Goal: Complete application form

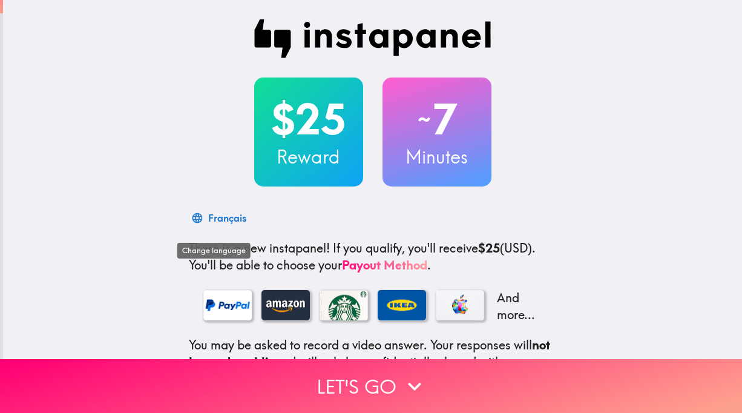
click at [233, 222] on div "Français" at bounding box center [227, 217] width 38 height 17
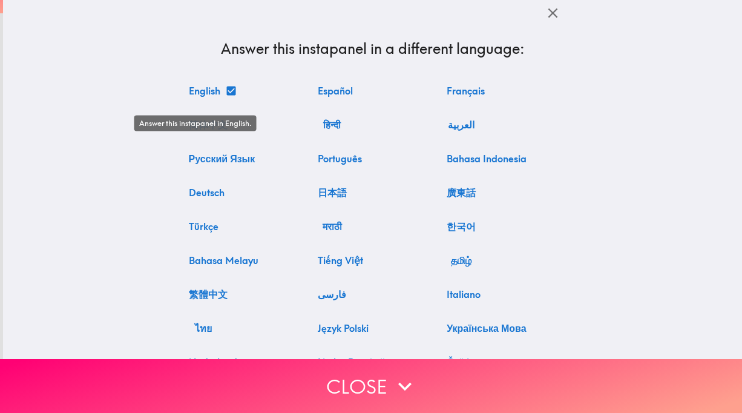
click at [210, 93] on button "English" at bounding box center [212, 91] width 56 height 24
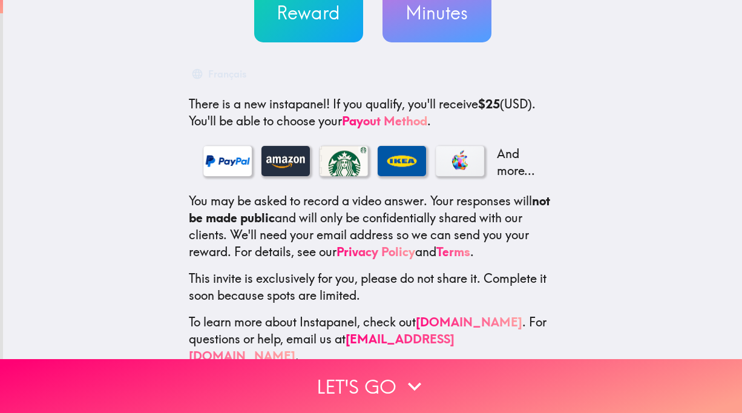
scroll to position [156, 0]
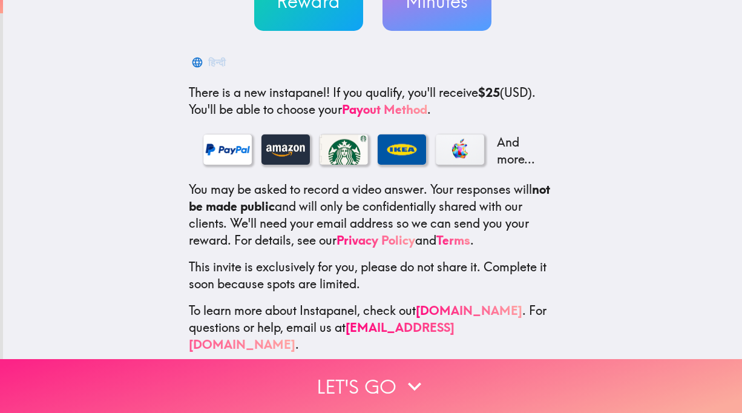
click at [387, 390] on button "Let's go" at bounding box center [371, 386] width 742 height 54
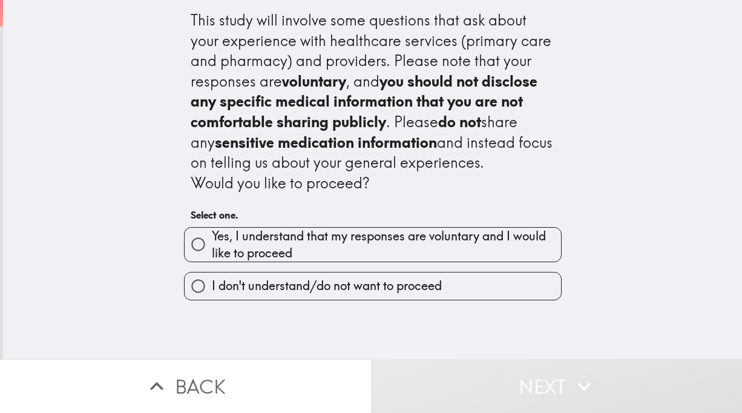
click at [197, 251] on input "Yes, I understand that my responses are voluntary and I would like to proceed" at bounding box center [198, 244] width 27 height 27
radio input "true"
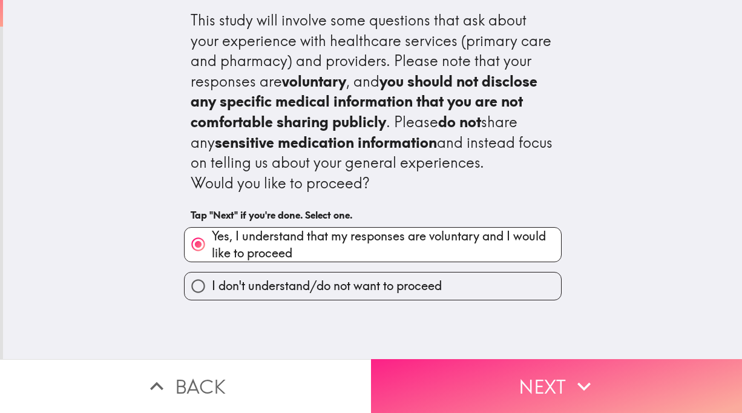
click at [430, 381] on button "Next" at bounding box center [556, 386] width 371 height 54
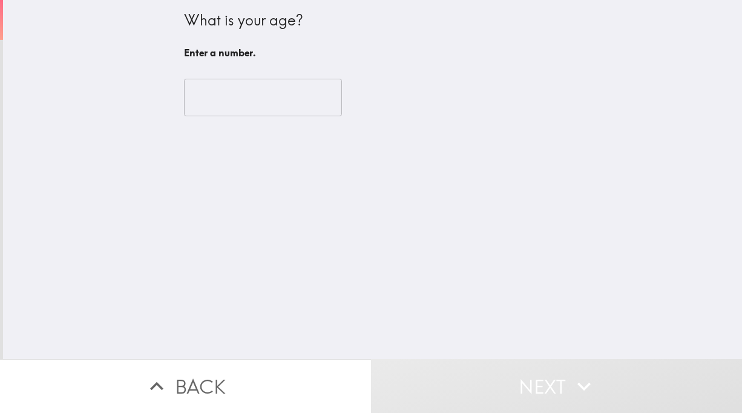
click at [259, 96] on input "number" at bounding box center [263, 98] width 158 height 38
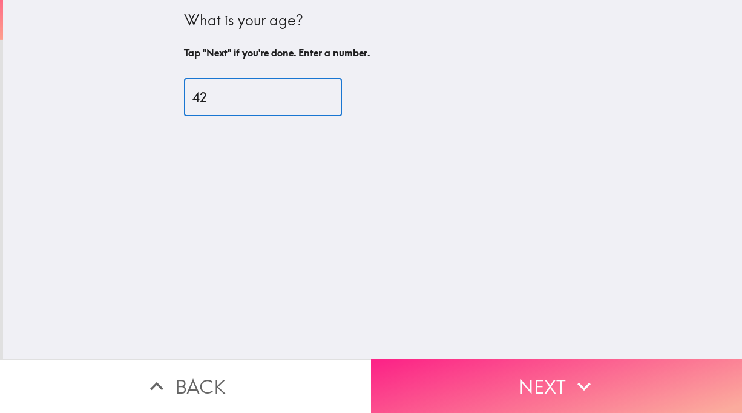
type input "42"
click at [526, 391] on button "Next" at bounding box center [556, 386] width 371 height 54
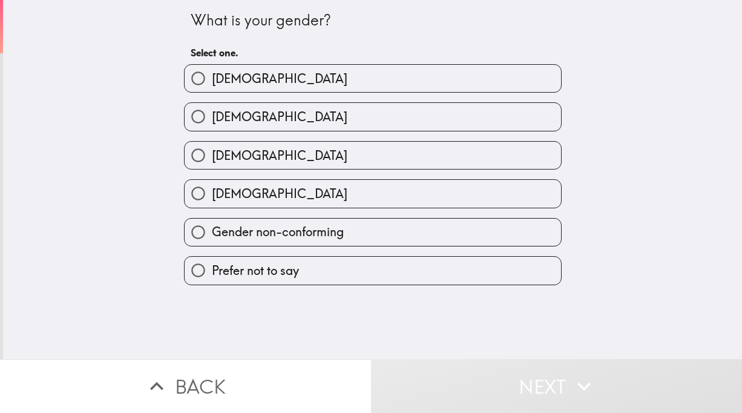
click at [209, 117] on input "Female" at bounding box center [198, 116] width 27 height 27
radio input "true"
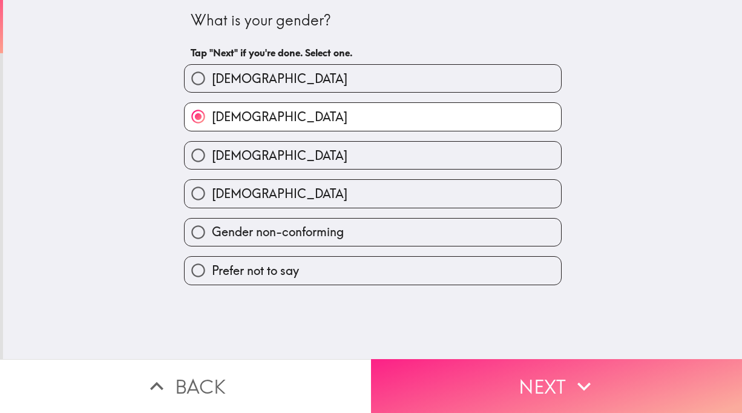
click at [524, 384] on button "Next" at bounding box center [556, 386] width 371 height 54
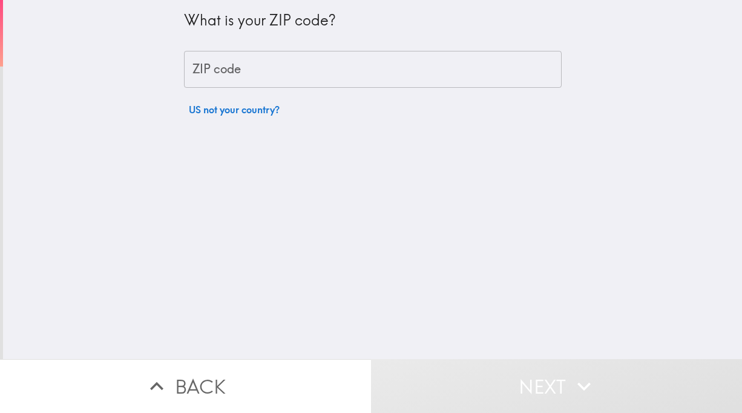
click at [315, 76] on input "ZIP code" at bounding box center [373, 70] width 378 height 38
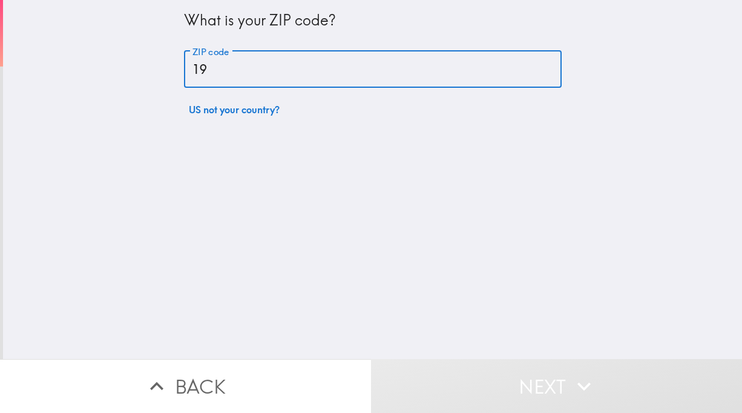
type input "19007"
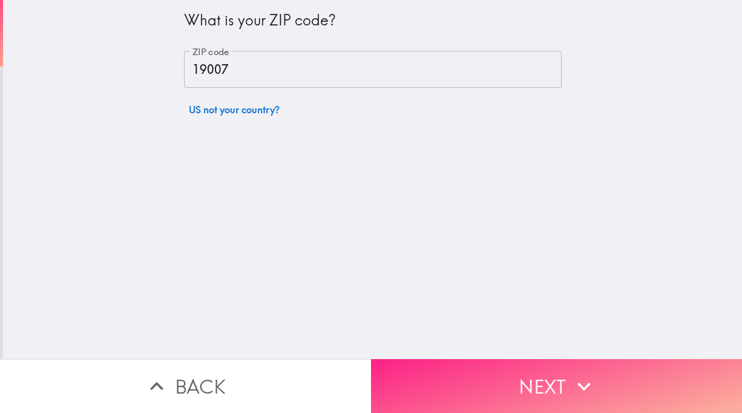
click at [424, 386] on button "Next" at bounding box center [556, 386] width 371 height 54
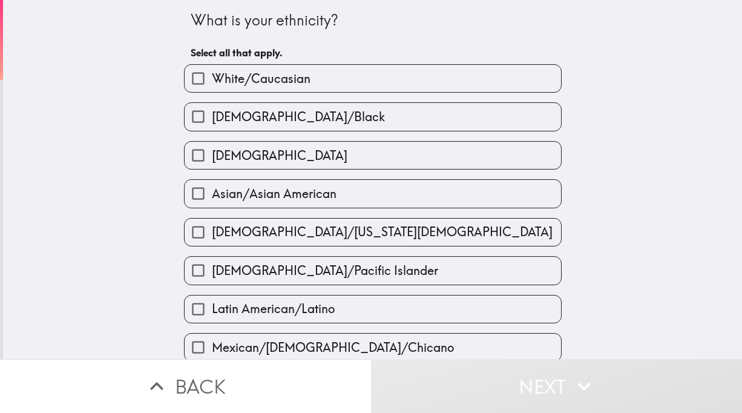
click at [193, 81] on input "White/Caucasian" at bounding box center [198, 78] width 27 height 27
checkbox input "true"
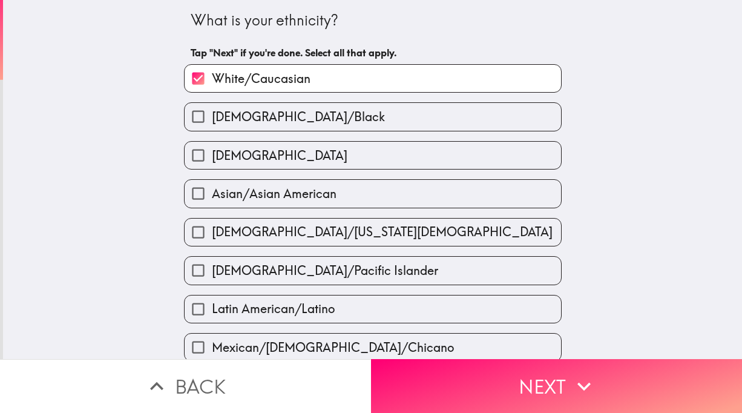
scroll to position [509, 0]
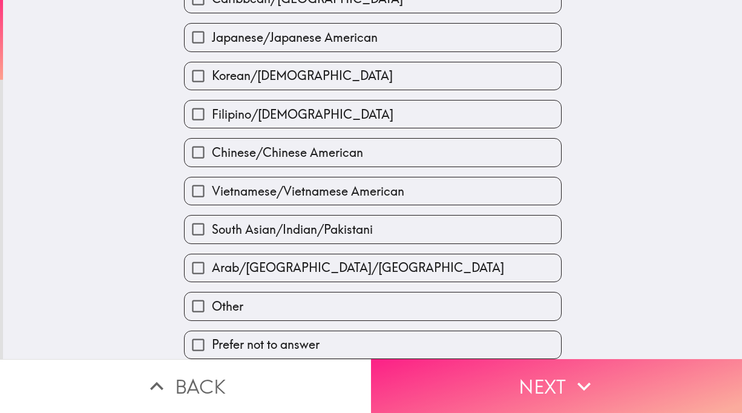
click at [492, 404] on button "Next" at bounding box center [556, 386] width 371 height 54
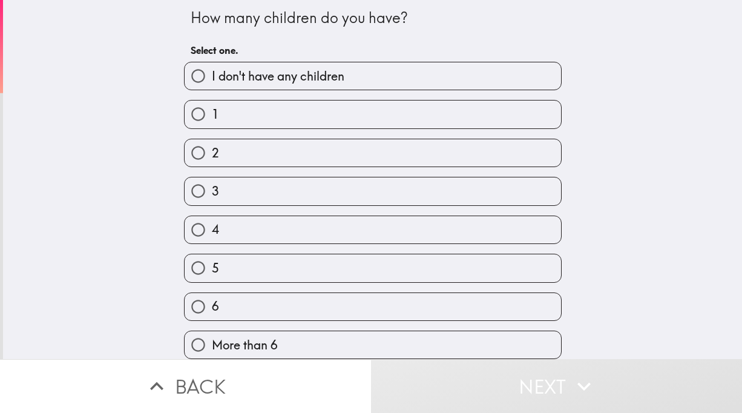
scroll to position [39, 0]
click at [302, 68] on span "I don't have any children" at bounding box center [278, 76] width 133 height 17
click at [212, 62] on input "I don't have any children" at bounding box center [198, 75] width 27 height 27
radio input "true"
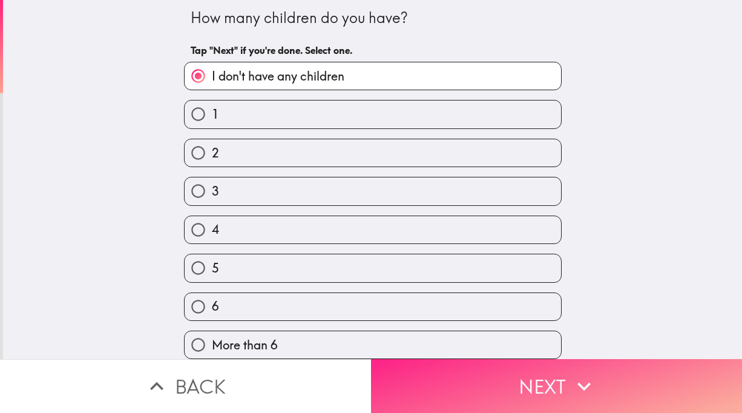
click at [462, 398] on button "Next" at bounding box center [556, 386] width 371 height 54
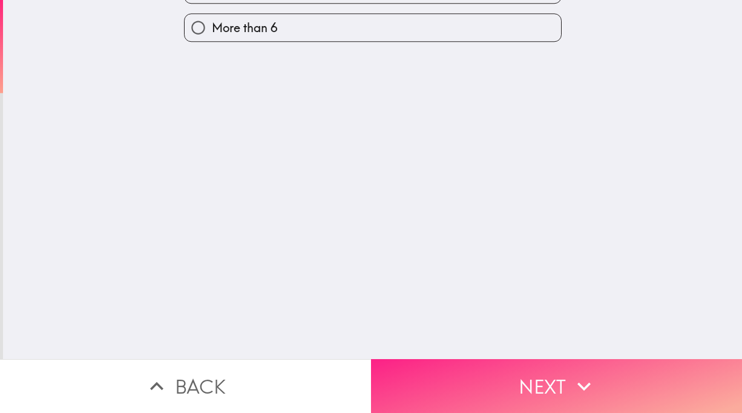
scroll to position [0, 0]
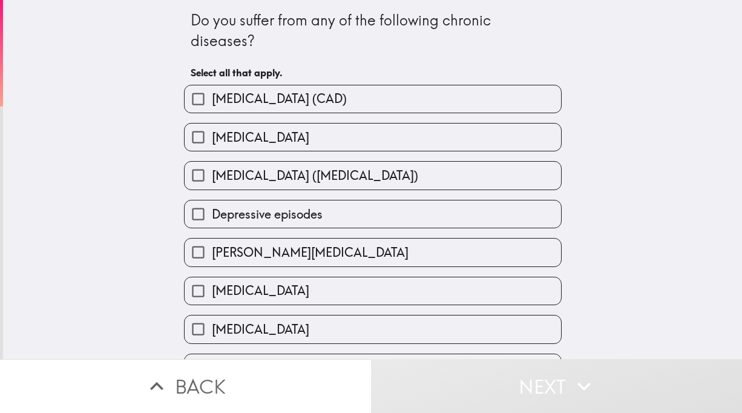
click at [359, 228] on label "Depressive episodes" at bounding box center [373, 213] width 377 height 27
click at [212, 228] on input "Depressive episodes" at bounding box center [198, 213] width 27 height 27
checkbox input "true"
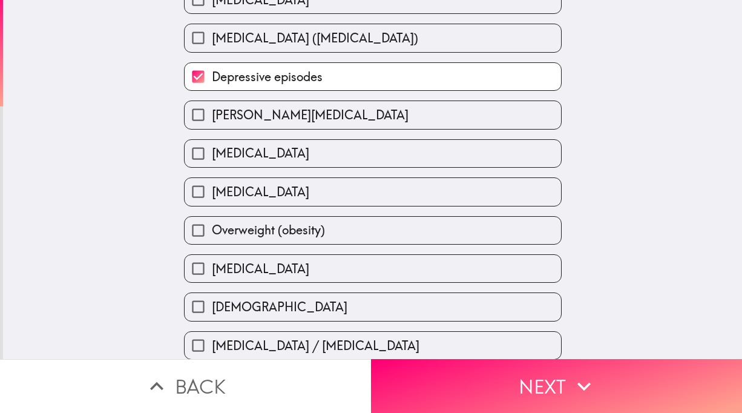
scroll to position [138, 0]
click at [319, 166] on label "Epilepsy" at bounding box center [373, 152] width 377 height 27
click at [212, 166] on input "Epilepsy" at bounding box center [198, 152] width 27 height 27
checkbox input "true"
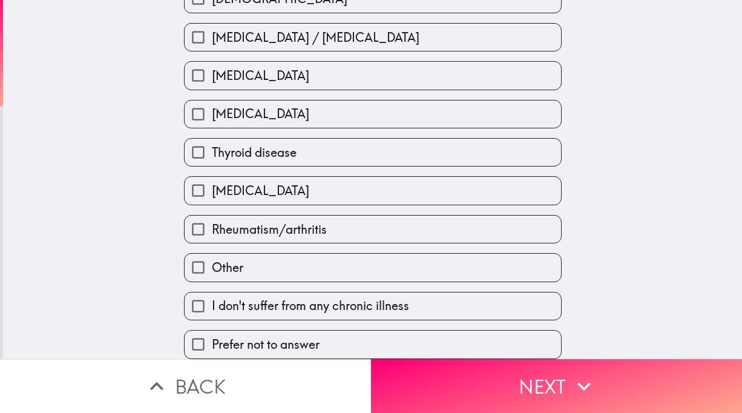
scroll to position [529, 0]
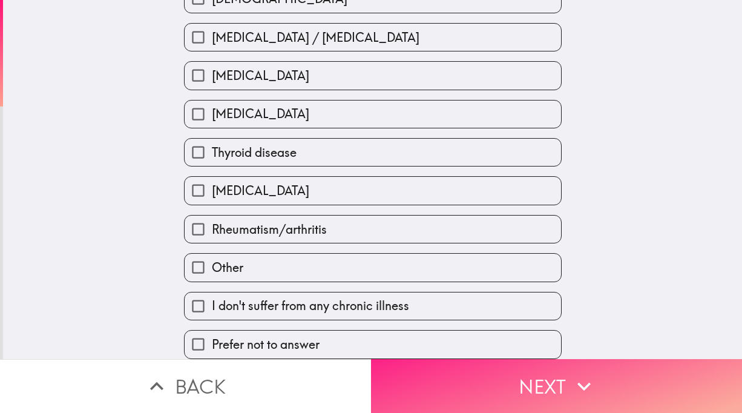
click at [455, 392] on button "Next" at bounding box center [556, 386] width 371 height 54
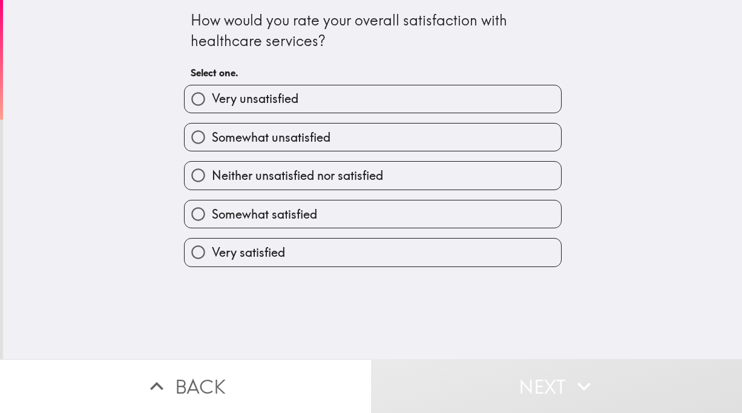
click at [268, 137] on label "Somewhat unsatisfied" at bounding box center [373, 136] width 377 height 27
click at [212, 137] on input "Somewhat unsatisfied" at bounding box center [198, 136] width 27 height 27
radio input "true"
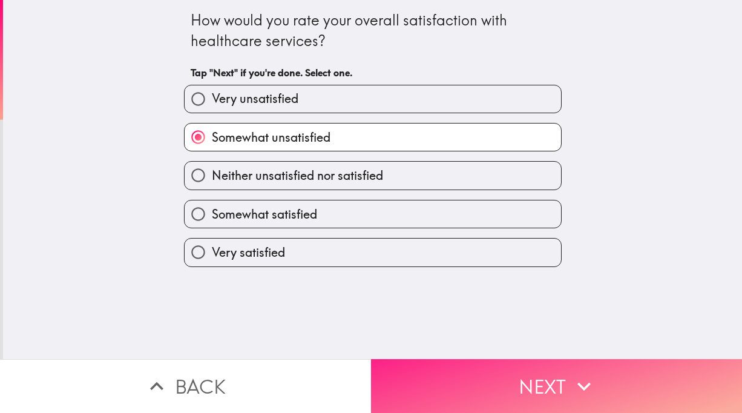
click at [421, 379] on button "Next" at bounding box center [556, 386] width 371 height 54
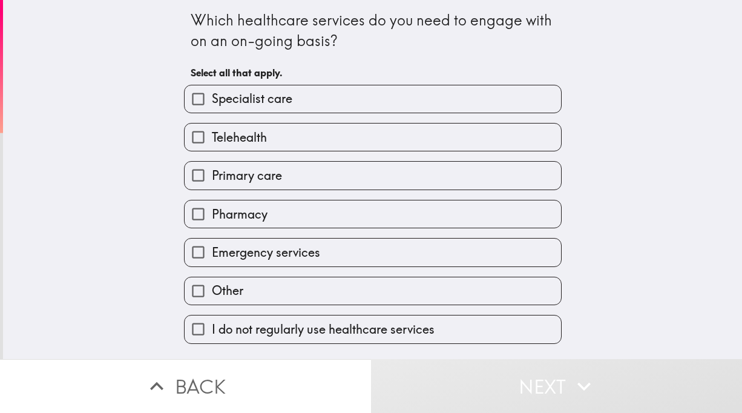
click at [248, 99] on span "Specialist care" at bounding box center [252, 98] width 81 height 17
click at [212, 99] on input "Specialist care" at bounding box center [198, 98] width 27 height 27
checkbox input "true"
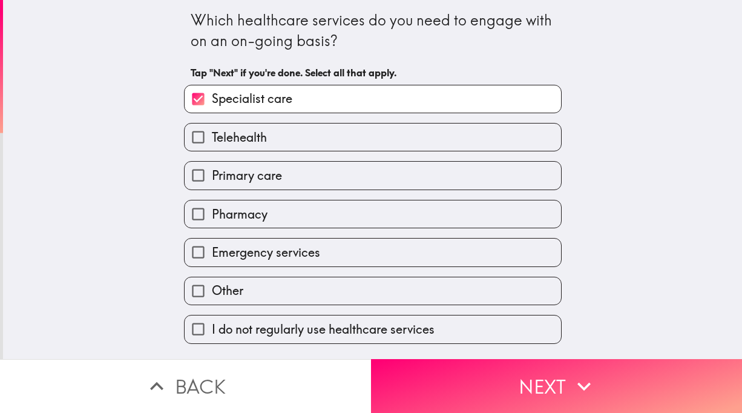
click at [237, 151] on label "Telehealth" at bounding box center [373, 136] width 377 height 27
click at [212, 151] on input "Telehealth" at bounding box center [198, 136] width 27 height 27
checkbox input "true"
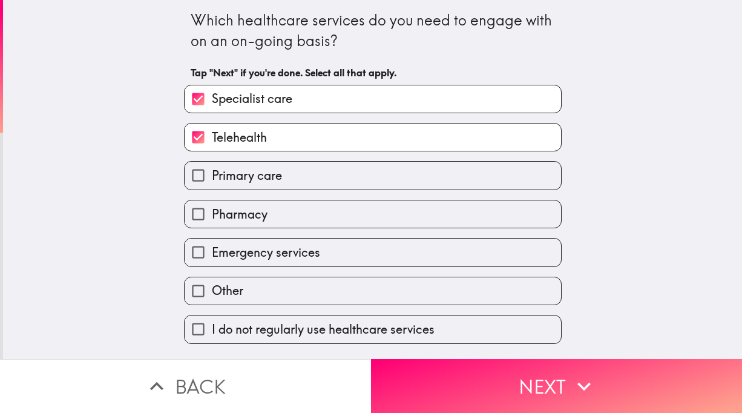
click at [237, 179] on label "Primary care" at bounding box center [373, 175] width 377 height 27
click at [212, 179] on input "Primary care" at bounding box center [198, 175] width 27 height 27
checkbox input "true"
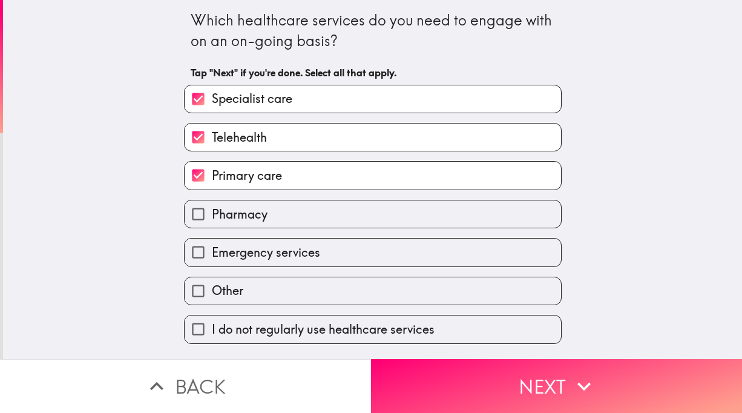
click at [240, 223] on span "Pharmacy" at bounding box center [240, 214] width 56 height 17
click at [212, 226] on input "Pharmacy" at bounding box center [198, 213] width 27 height 27
checkbox input "true"
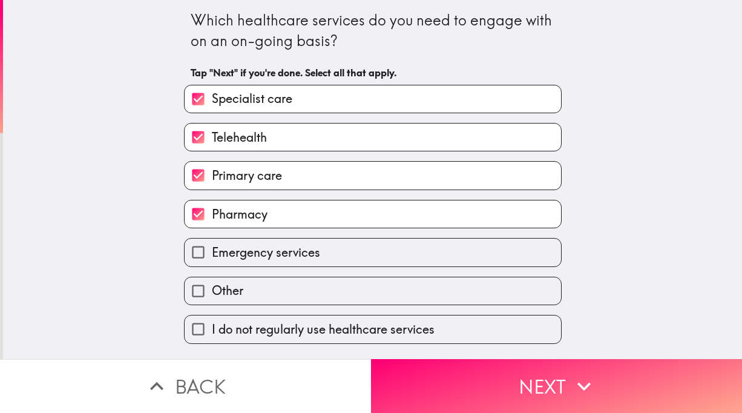
scroll to position [17, 0]
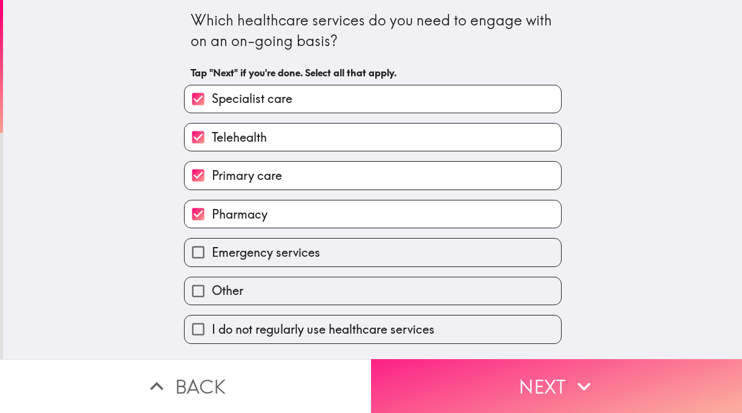
click at [473, 392] on button "Next" at bounding box center [556, 386] width 371 height 54
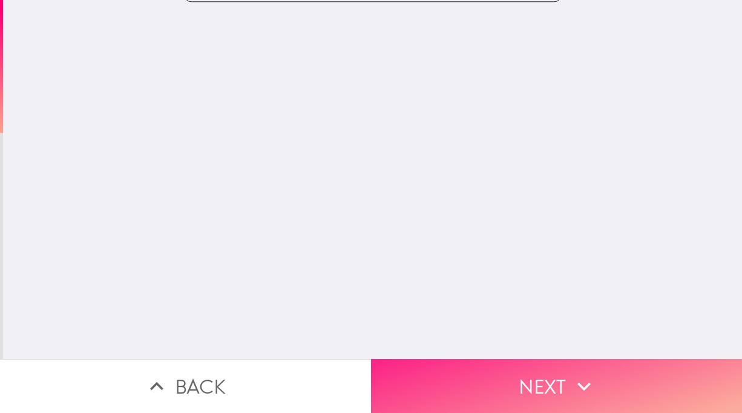
scroll to position [0, 0]
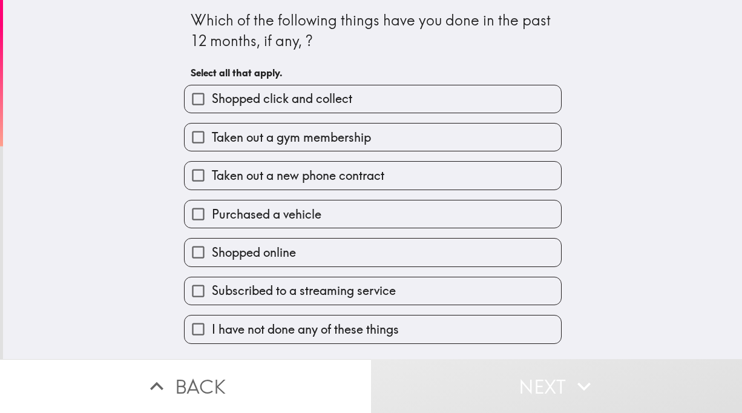
scroll to position [17, 0]
click at [240, 253] on span "Shopped online" at bounding box center [254, 252] width 84 height 17
click at [212, 253] on input "Shopped online" at bounding box center [198, 252] width 27 height 27
checkbox input "true"
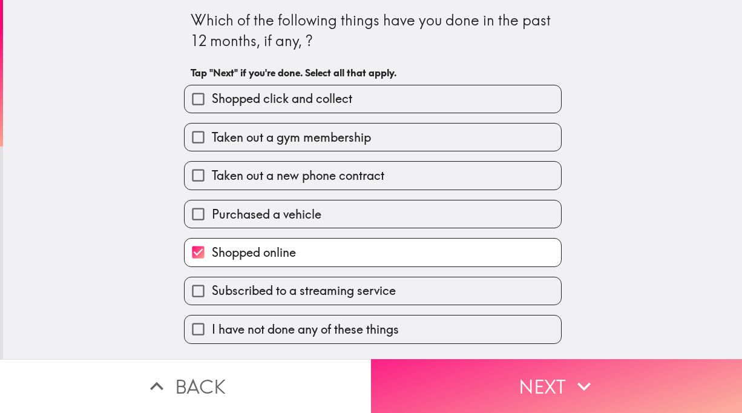
click at [517, 361] on button "Next" at bounding box center [556, 386] width 371 height 54
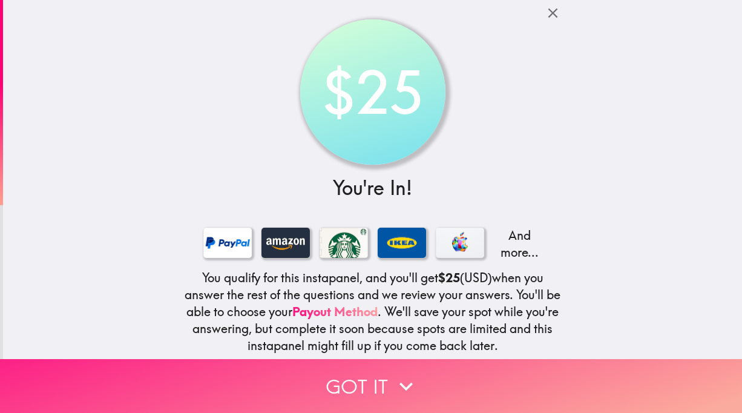
click at [404, 371] on button "Got it" at bounding box center [371, 386] width 742 height 54
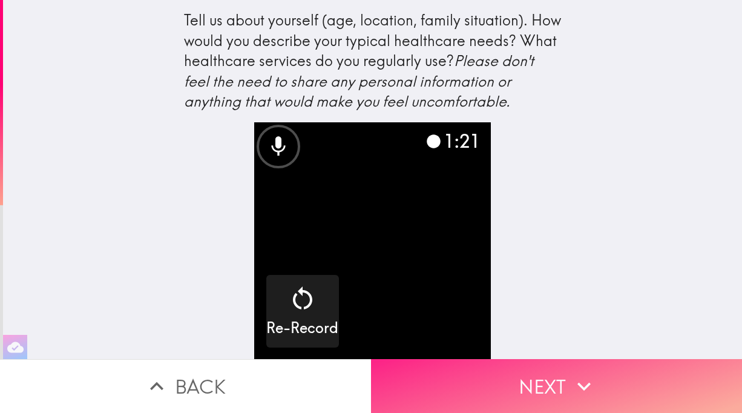
click at [543, 381] on button "Next" at bounding box center [556, 386] width 371 height 54
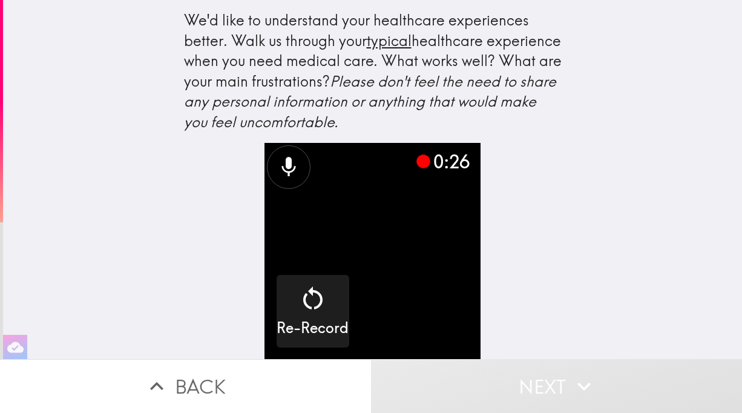
click at [127, 229] on div "We'd like to understand your healthcare experiences better. Walk us through you…" at bounding box center [372, 179] width 739 height 359
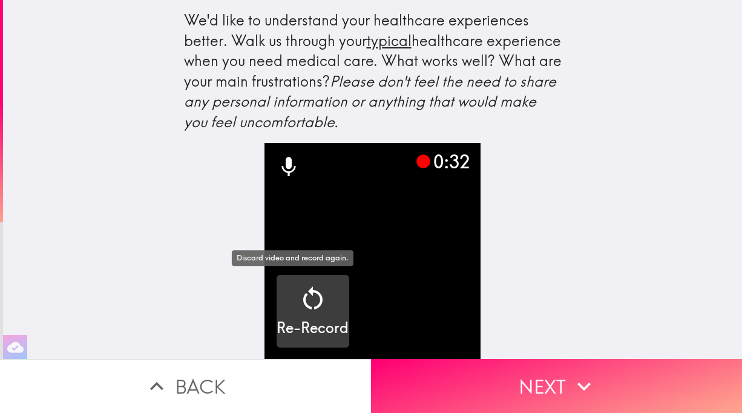
click at [305, 303] on icon "button" at bounding box center [312, 298] width 29 height 29
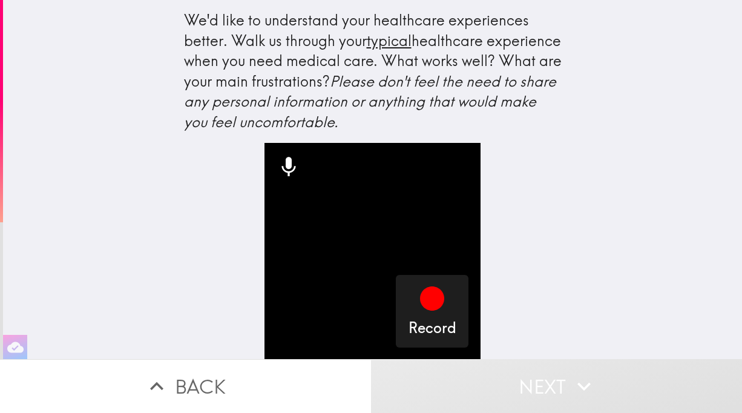
click at [400, 239] on video "button" at bounding box center [373, 251] width 217 height 217
click at [396, 215] on video "button" at bounding box center [373, 251] width 217 height 217
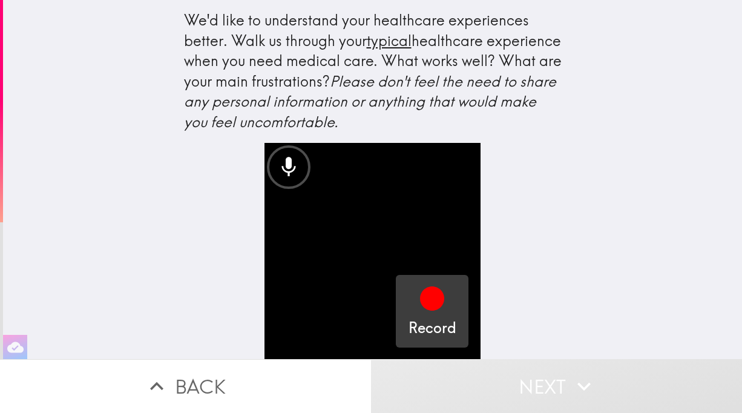
click at [413, 318] on h5 "Record" at bounding box center [433, 328] width 48 height 21
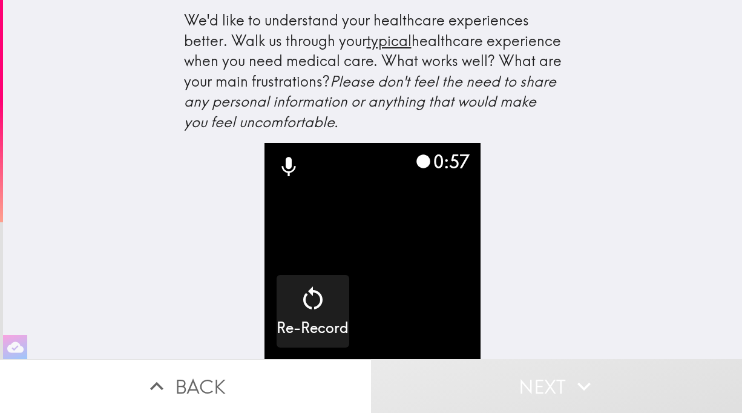
click at [535, 383] on button "Next" at bounding box center [556, 386] width 371 height 54
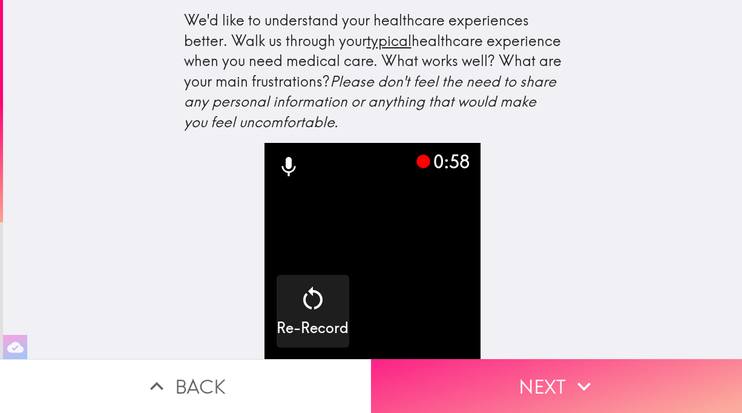
click at [535, 383] on button "Next" at bounding box center [556, 386] width 371 height 54
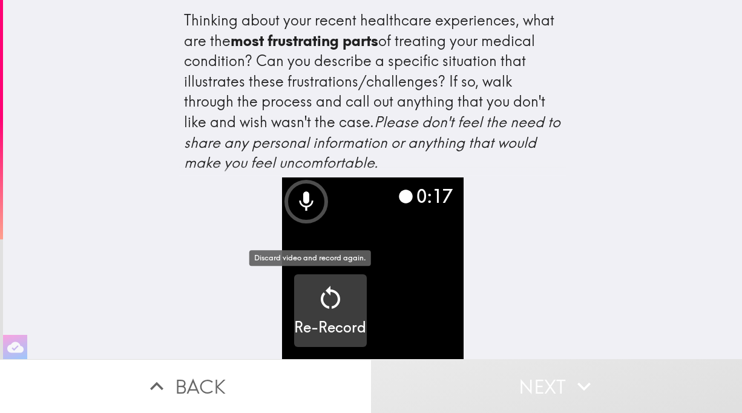
click at [339, 315] on div "button" at bounding box center [330, 300] width 29 height 34
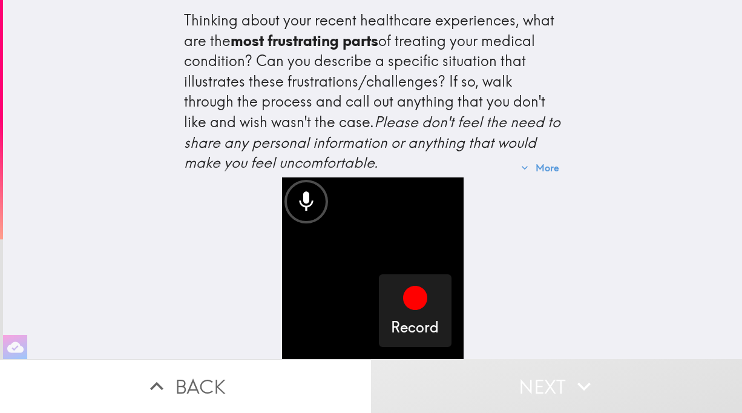
click at [433, 238] on video "button" at bounding box center [373, 268] width 182 height 182
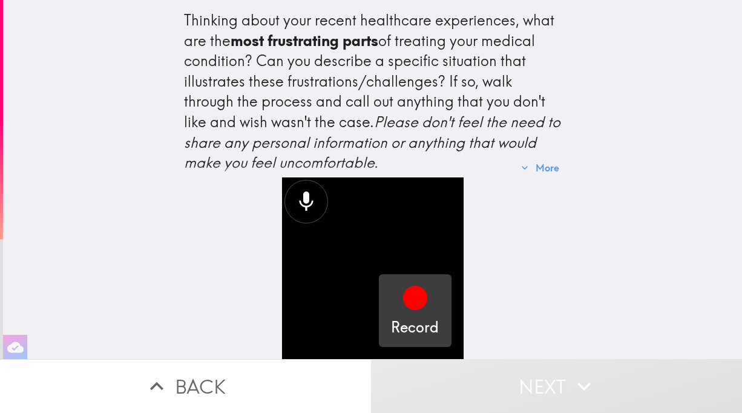
click at [403, 309] on icon "button" at bounding box center [415, 297] width 29 height 29
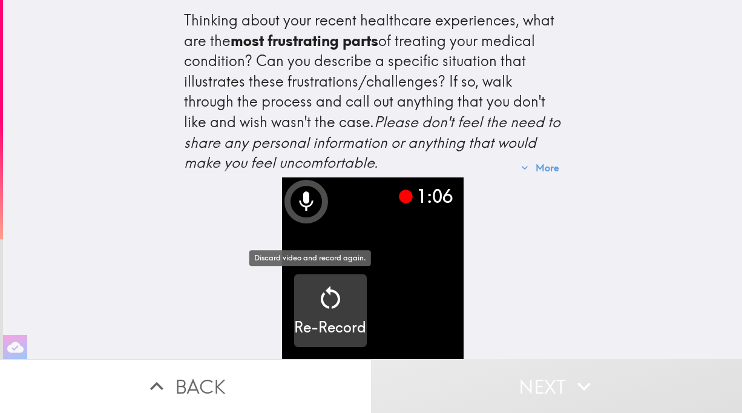
click at [322, 284] on icon "button" at bounding box center [330, 297] width 29 height 29
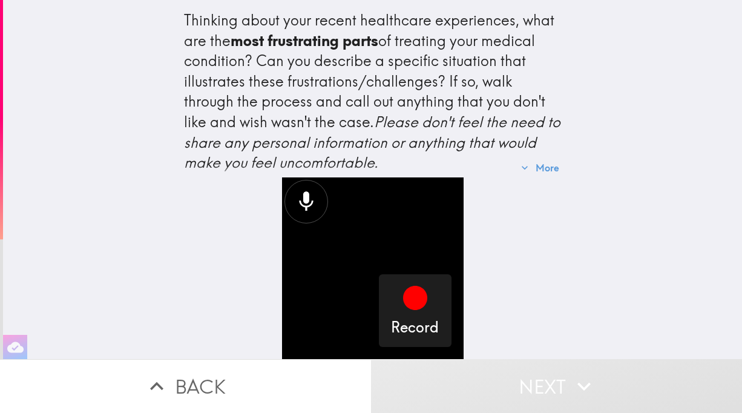
click at [549, 393] on button "Next" at bounding box center [556, 386] width 371 height 54
click at [384, 251] on video "button" at bounding box center [373, 268] width 182 height 182
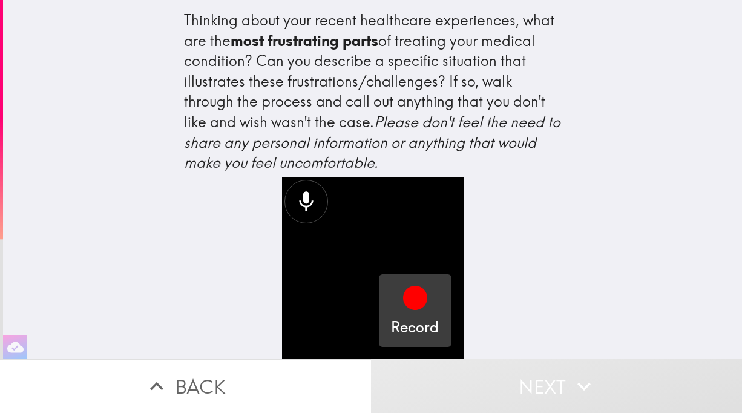
click at [401, 293] on icon "button" at bounding box center [415, 297] width 29 height 29
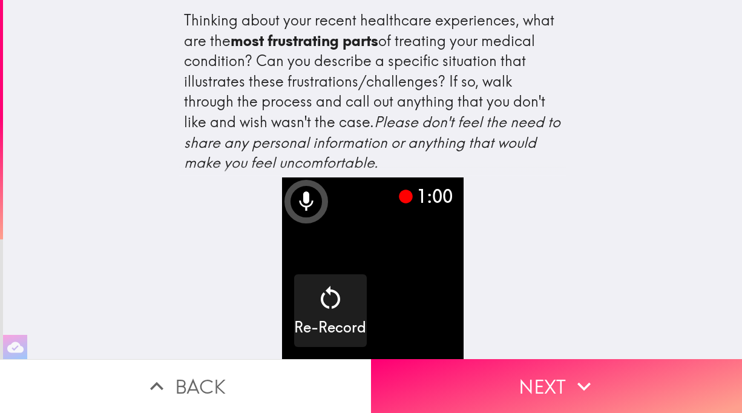
click at [625, 234] on div "Thinking about your recent healthcare experiences, what are the most frustratin…" at bounding box center [372, 179] width 739 height 359
click at [406, 289] on video "button" at bounding box center [373, 268] width 182 height 182
click at [400, 266] on video "button" at bounding box center [373, 268] width 182 height 182
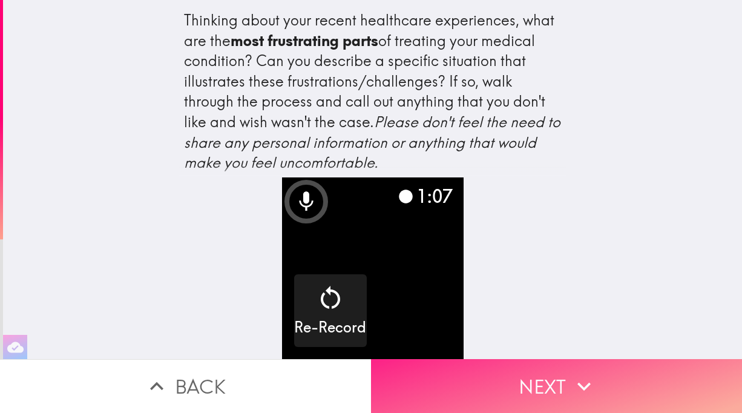
click at [544, 389] on button "Next" at bounding box center [556, 386] width 371 height 54
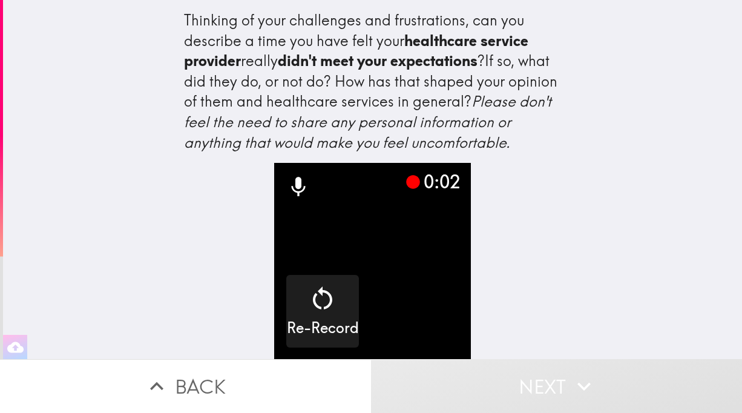
click at [403, 232] on video "button" at bounding box center [372, 261] width 196 height 196
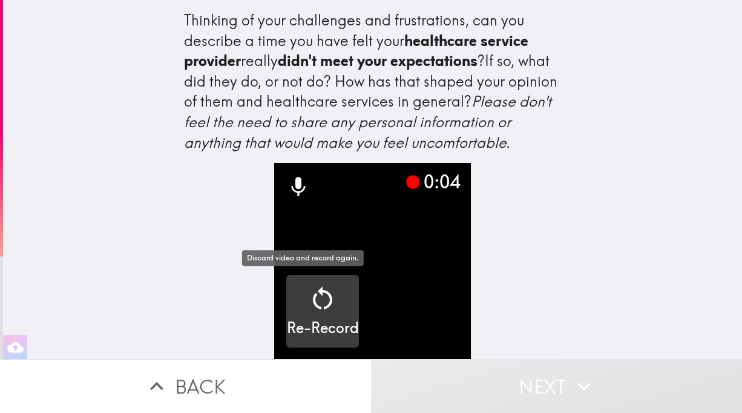
click at [312, 309] on icon "button" at bounding box center [322, 298] width 29 height 29
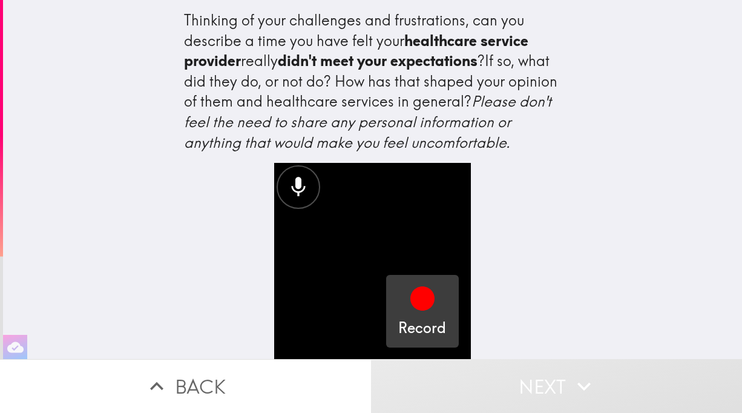
click at [430, 323] on h5 "Record" at bounding box center [422, 328] width 48 height 21
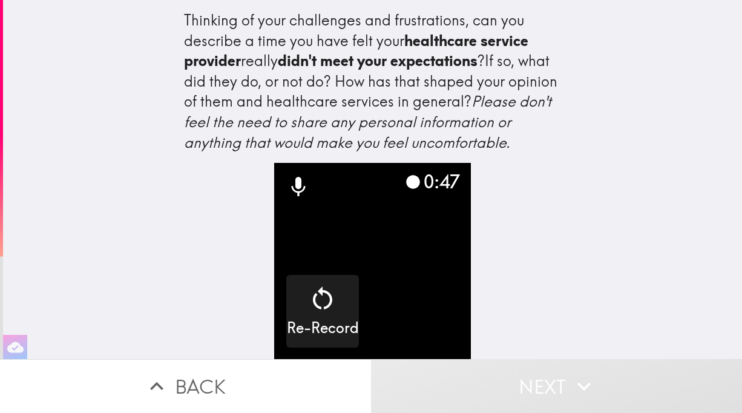
click at [379, 318] on video "button" at bounding box center [372, 261] width 196 height 196
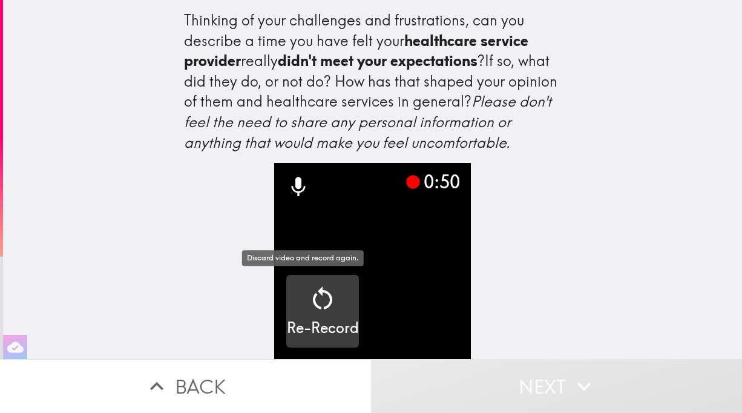
click at [329, 311] on div "button" at bounding box center [322, 301] width 29 height 34
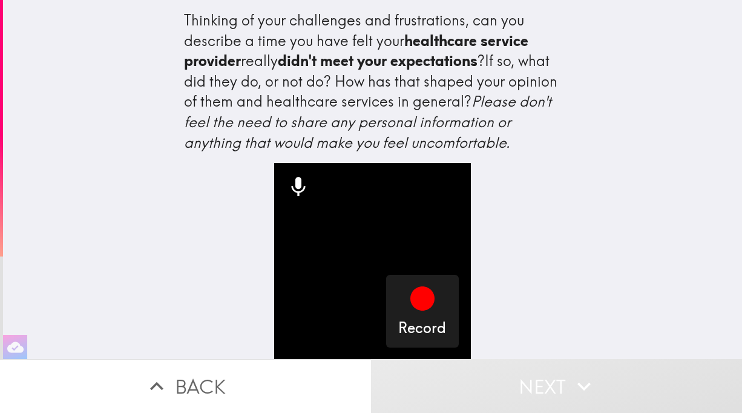
click at [560, 394] on button "Next" at bounding box center [556, 386] width 371 height 54
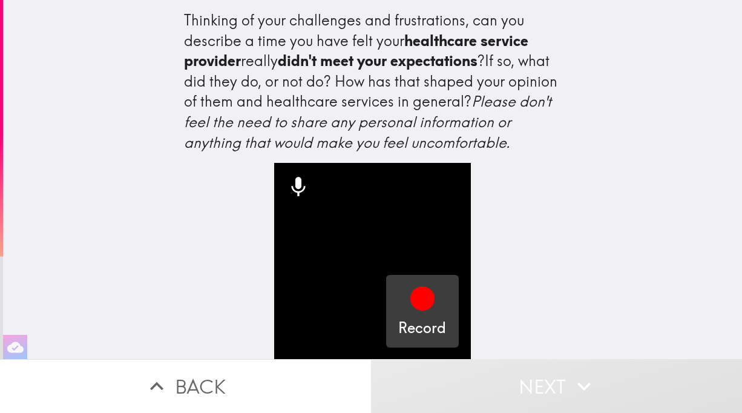
click at [428, 284] on icon "button" at bounding box center [422, 298] width 29 height 29
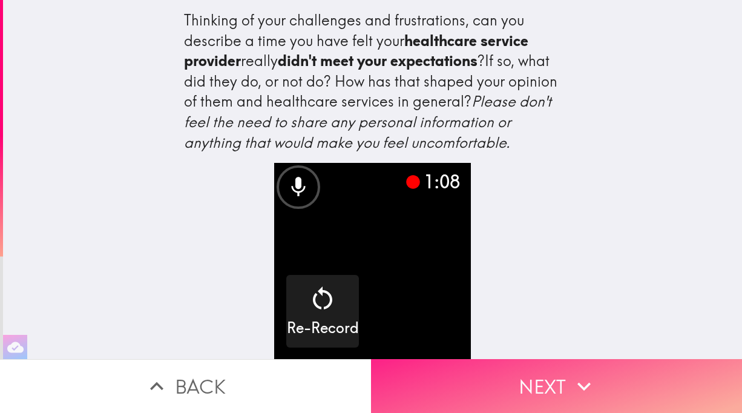
click at [550, 397] on button "Next" at bounding box center [556, 386] width 371 height 54
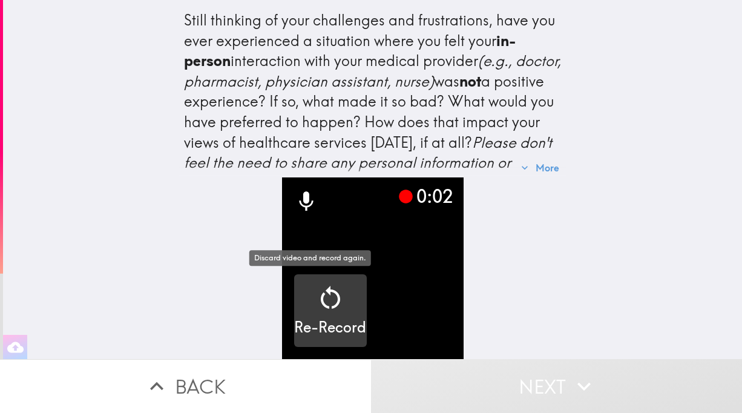
click at [337, 279] on button "Re-Record" at bounding box center [330, 310] width 73 height 73
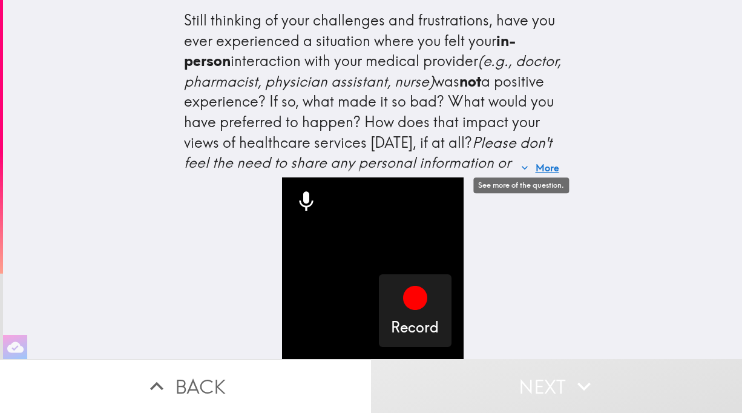
click at [524, 158] on button "More" at bounding box center [540, 168] width 48 height 24
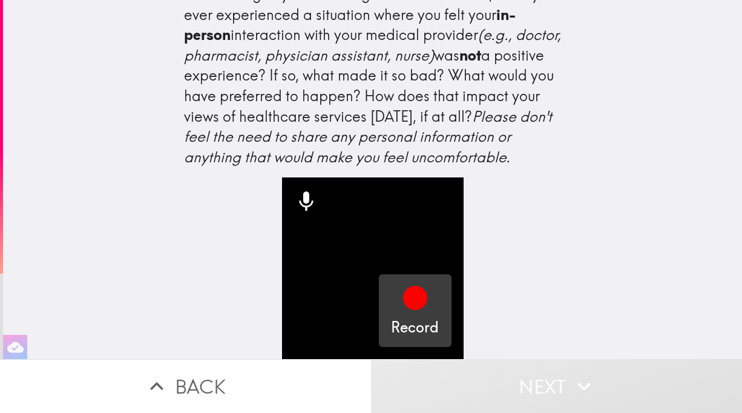
click at [424, 290] on icon "button" at bounding box center [415, 298] width 24 height 24
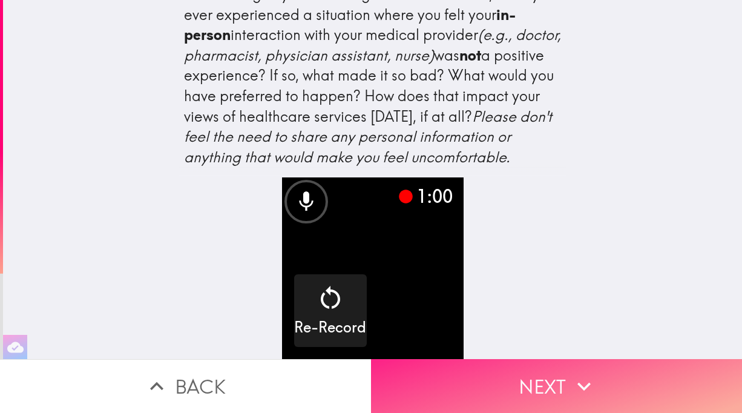
click at [538, 392] on button "Next" at bounding box center [556, 386] width 371 height 54
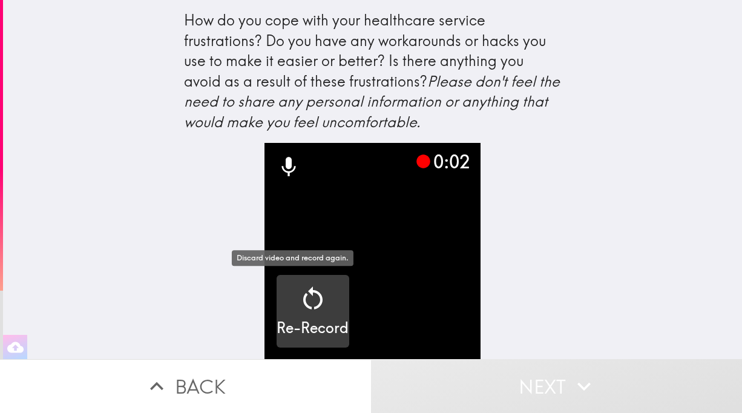
click at [306, 291] on icon "button" at bounding box center [312, 297] width 19 height 23
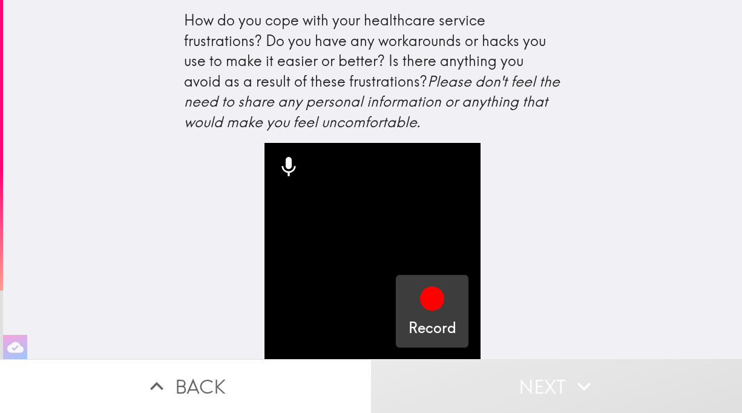
click at [435, 302] on icon "button" at bounding box center [432, 298] width 24 height 24
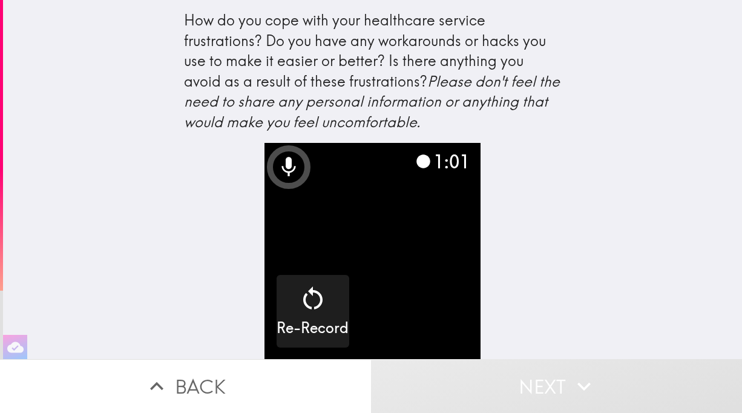
click at [421, 242] on video "button" at bounding box center [373, 251] width 217 height 217
click at [559, 392] on button "Next" at bounding box center [556, 386] width 371 height 54
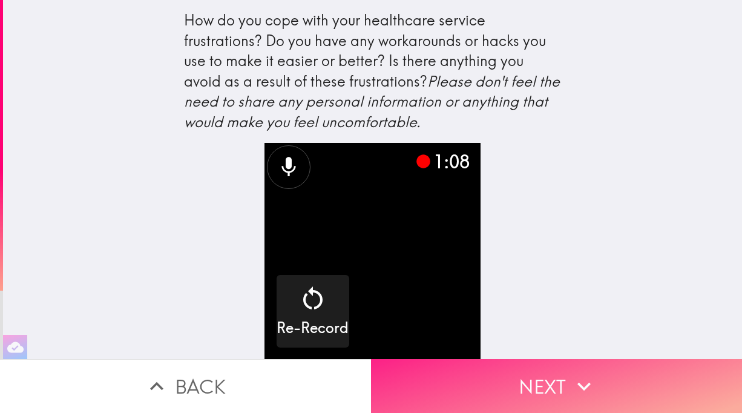
click at [525, 381] on button "Next" at bounding box center [556, 386] width 371 height 54
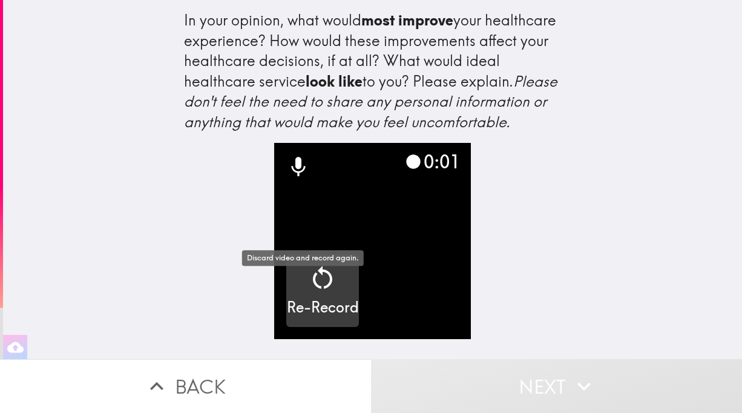
click at [359, 283] on div "Re-Record" at bounding box center [323, 290] width 72 height 54
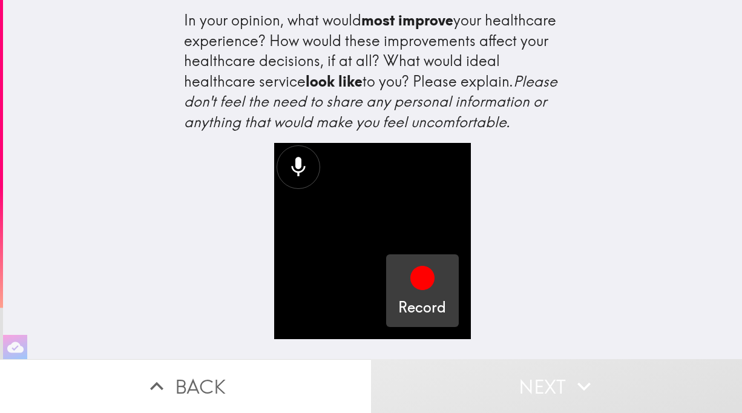
click at [411, 292] on icon "button" at bounding box center [422, 277] width 29 height 29
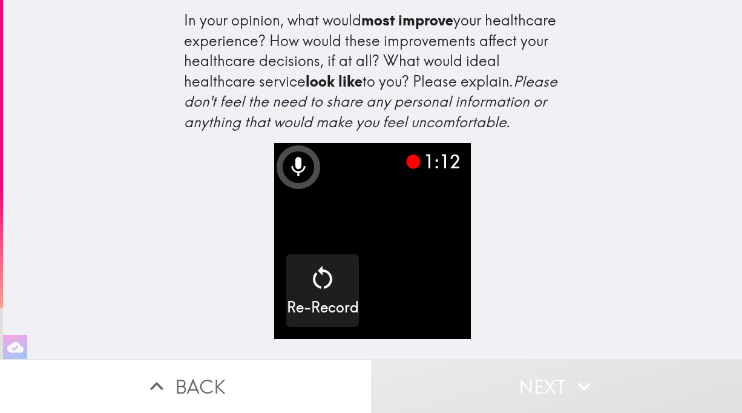
click at [533, 378] on button "Next" at bounding box center [556, 386] width 371 height 54
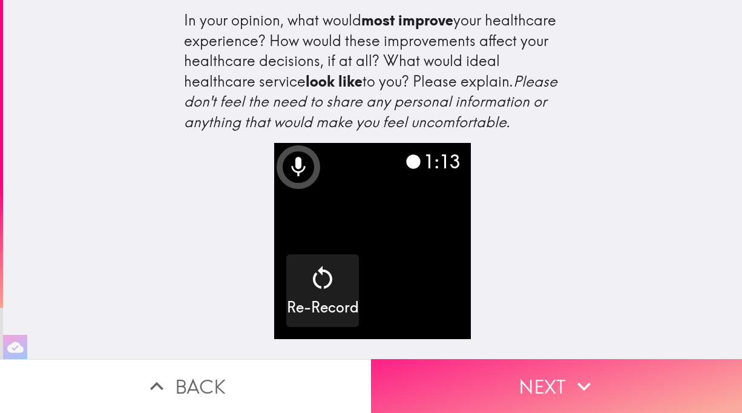
click at [533, 378] on button "Next" at bounding box center [556, 386] width 371 height 54
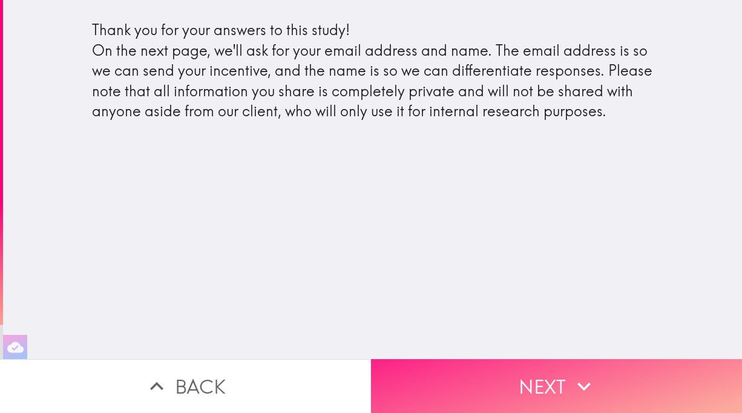
click at [593, 404] on button "Next" at bounding box center [556, 386] width 371 height 54
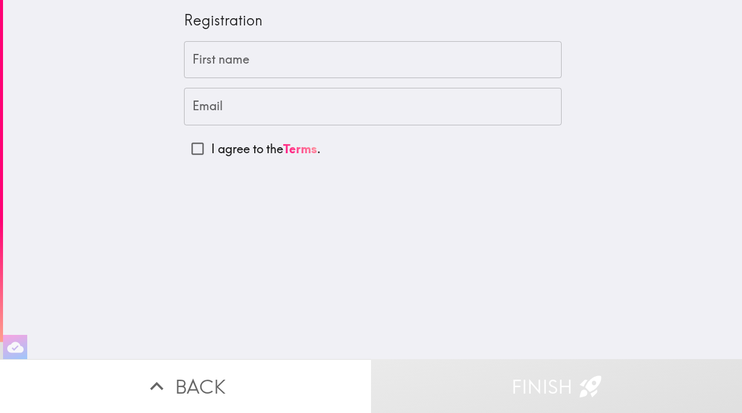
click at [211, 56] on div "First name First name" at bounding box center [373, 60] width 378 height 38
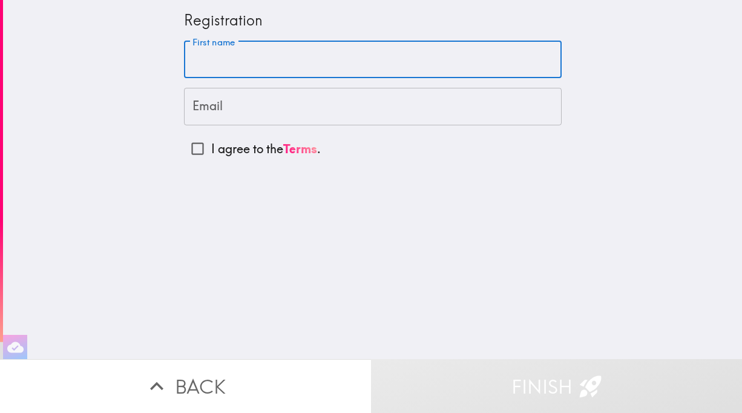
type input "Mandi"
type input "mandicucchi@gmail.com"
click at [201, 155] on input "I agree to the Terms ." at bounding box center [197, 148] width 27 height 27
checkbox input "true"
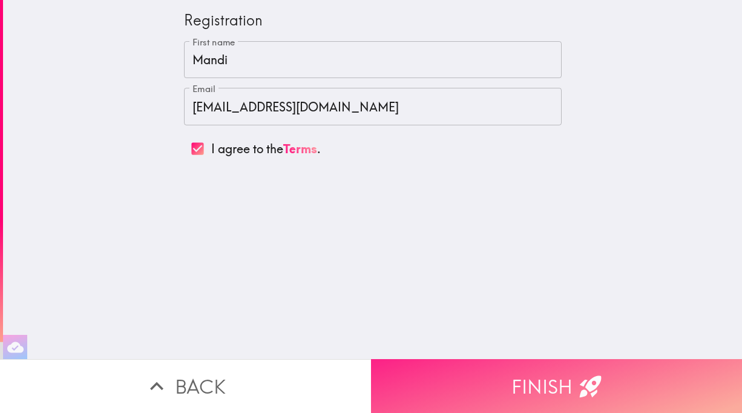
click at [616, 373] on button "Finish" at bounding box center [556, 386] width 371 height 54
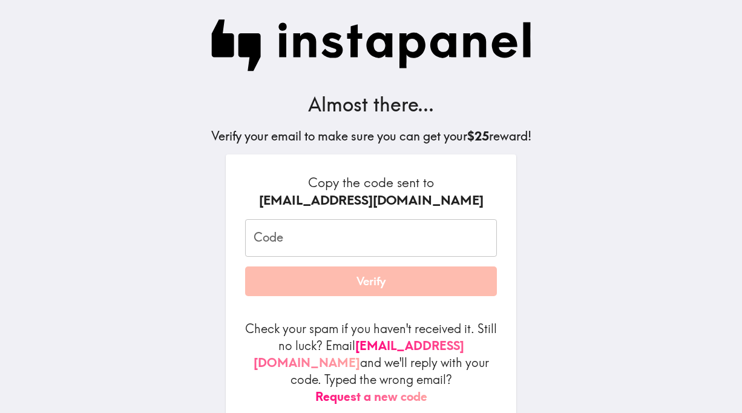
click at [312, 246] on input "Code" at bounding box center [371, 238] width 252 height 38
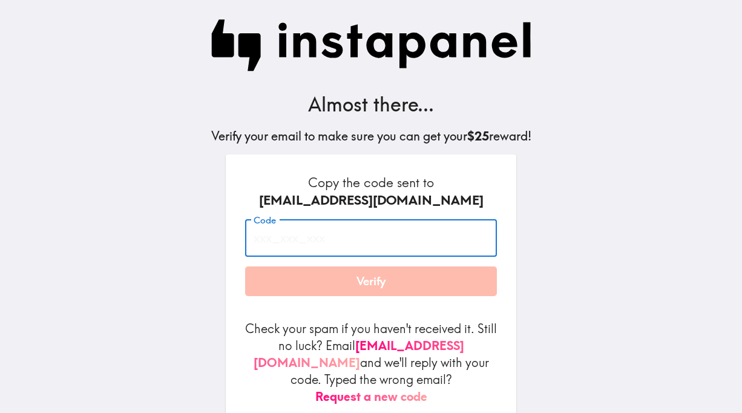
paste input "QG2_8FB_tmE"
type input "QG2_8FB_tmE"
click at [393, 297] on button "Verify" at bounding box center [371, 281] width 252 height 30
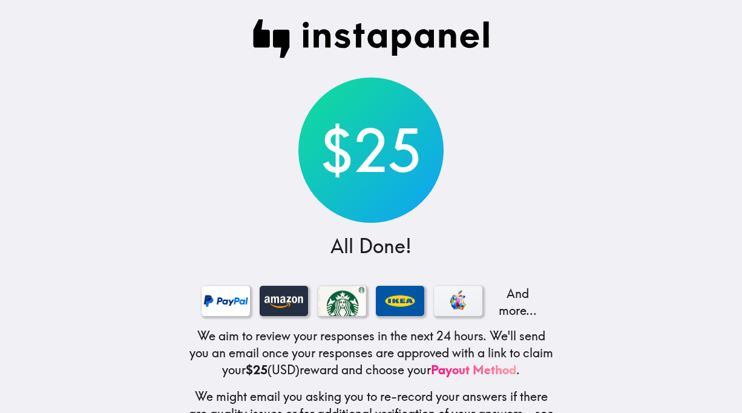
scroll to position [45, 0]
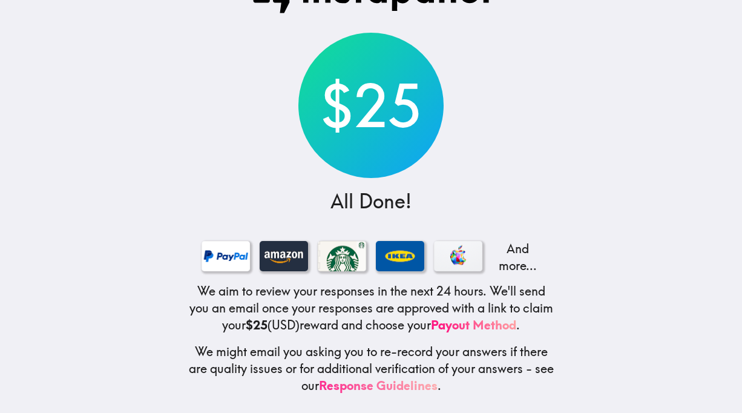
click at [427, 382] on link "Response Guidelines" at bounding box center [378, 385] width 119 height 15
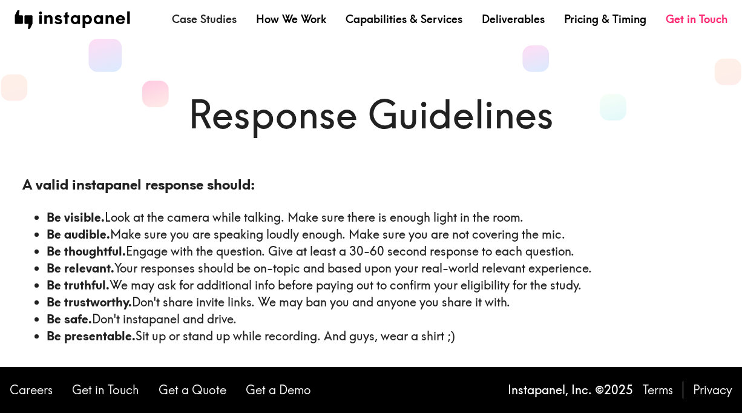
click at [233, 21] on link "Case Studies" at bounding box center [204, 19] width 65 height 15
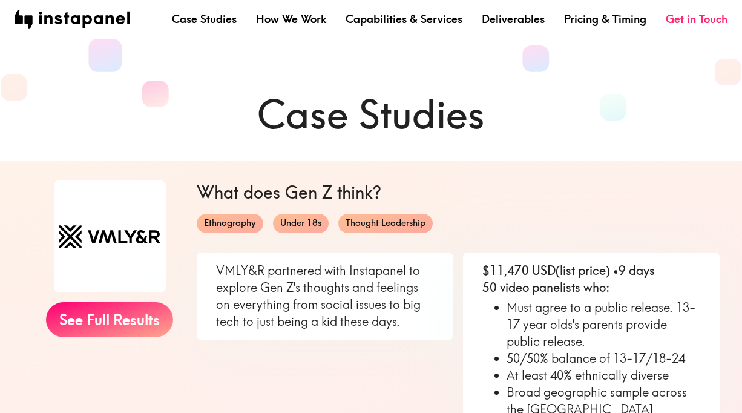
click at [329, 217] on span "Under 18s" at bounding box center [301, 223] width 56 height 13
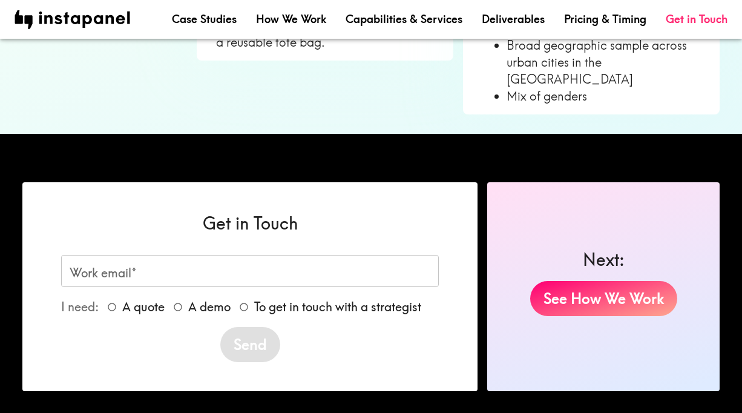
scroll to position [1208, 0]
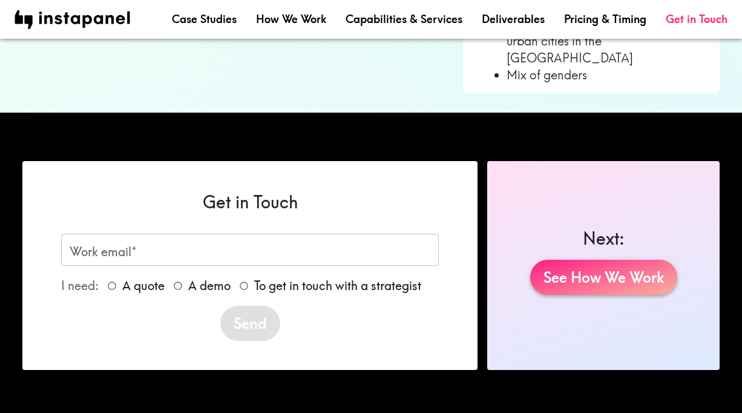
click at [581, 260] on link "See How We Work" at bounding box center [603, 277] width 147 height 35
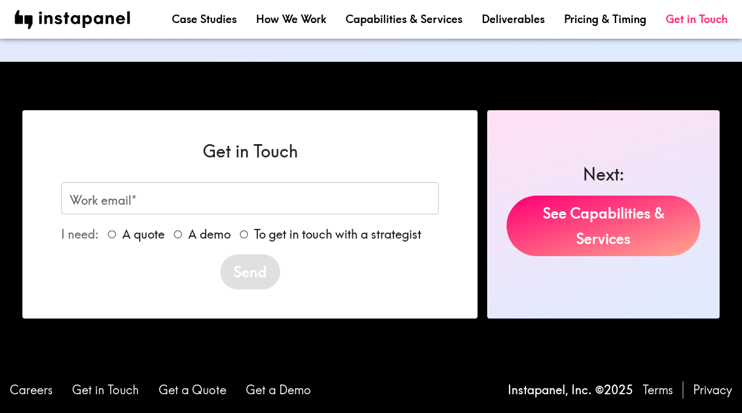
scroll to position [1482, 0]
click at [608, 263] on div "See Capabilities & Services" at bounding box center [604, 231] width 194 height 70
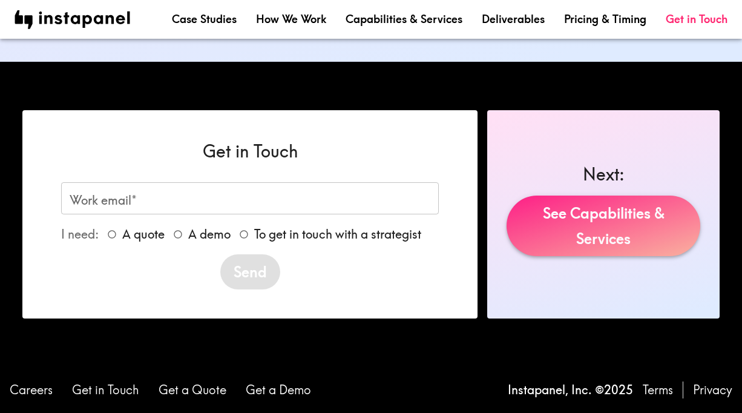
click at [604, 239] on link "See Capabilities & Services" at bounding box center [604, 226] width 194 height 61
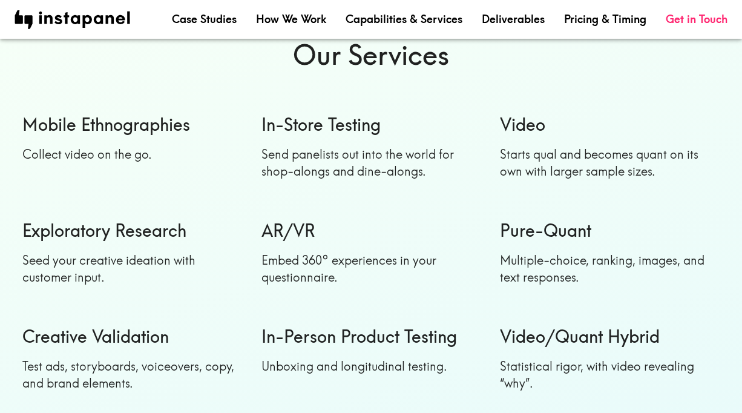
scroll to position [1593, 0]
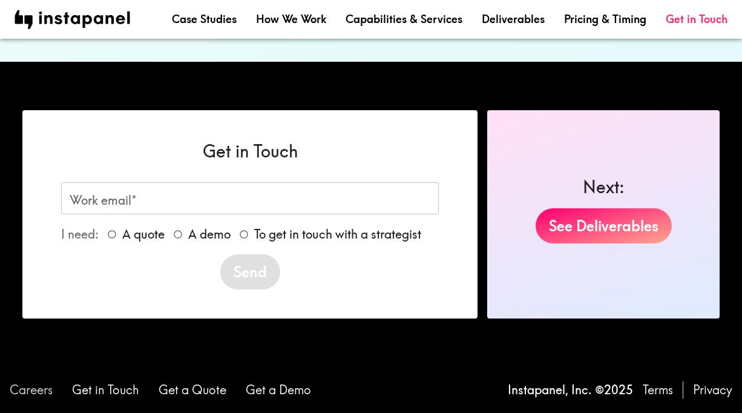
click at [38, 390] on link "Careers" at bounding box center [31, 389] width 43 height 17
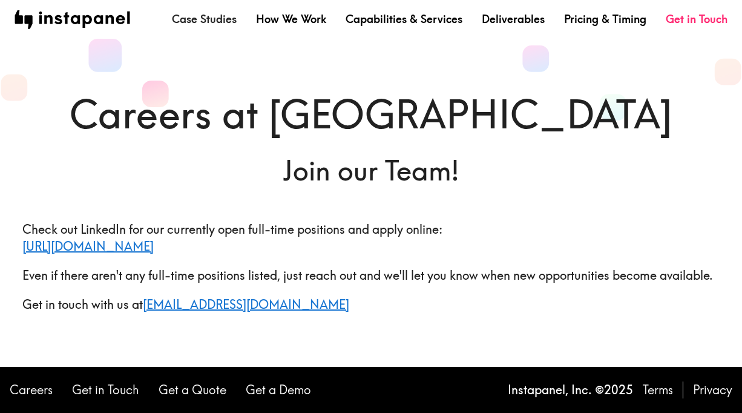
click at [228, 19] on link "Case Studies" at bounding box center [204, 19] width 65 height 15
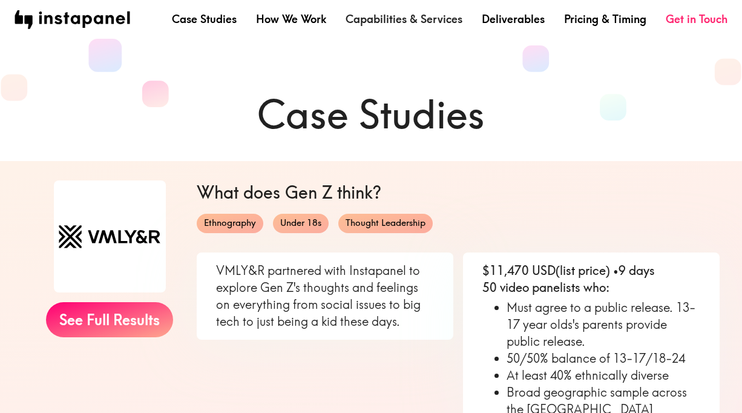
click at [421, 15] on link "Capabilities & Services" at bounding box center [404, 19] width 117 height 15
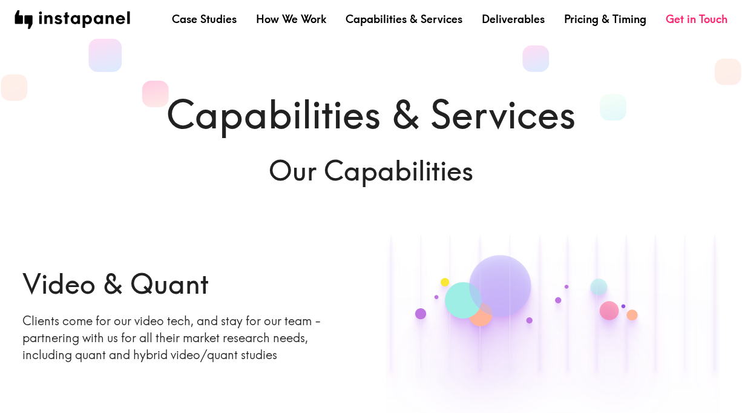
click at [0, 351] on div "Video & Quant Clients come for our video tech, and stay for our team - partneri…" at bounding box center [174, 299] width 363 height 128
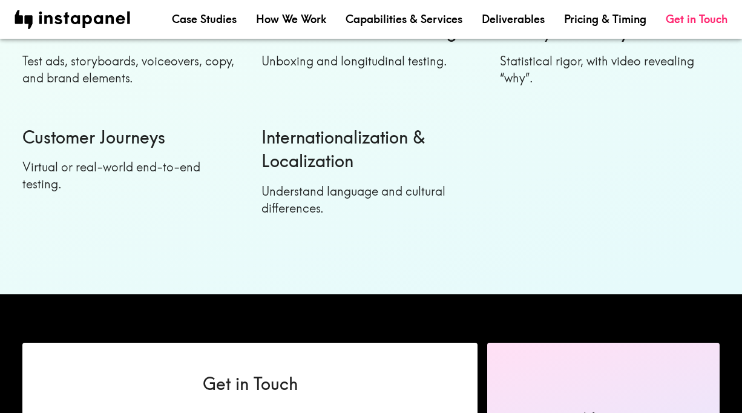
scroll to position [1447, 0]
